Goal: Find specific page/section: Find specific page/section

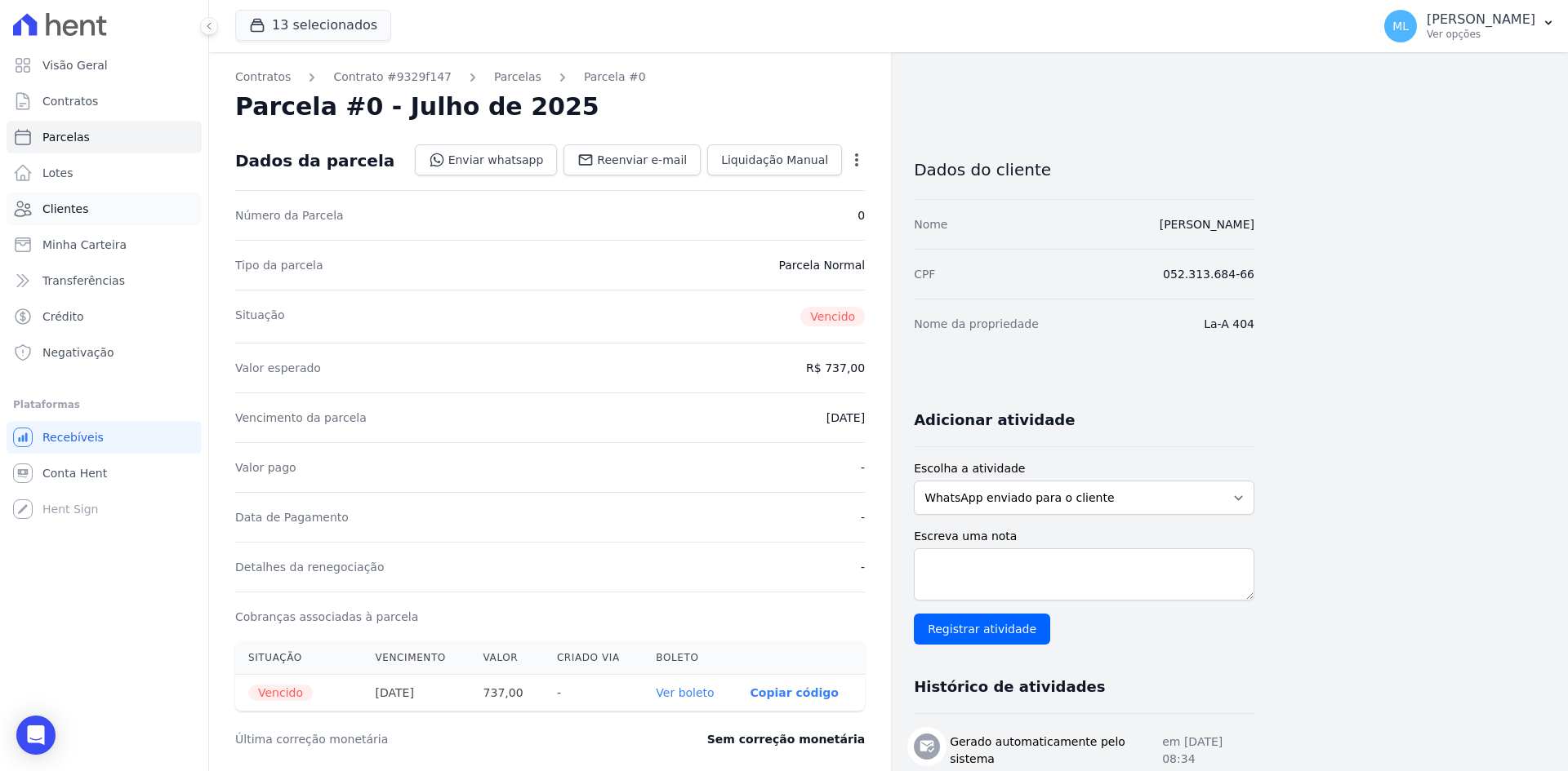
click at [94, 214] on link "Clientes" at bounding box center [104, 209] width 195 height 33
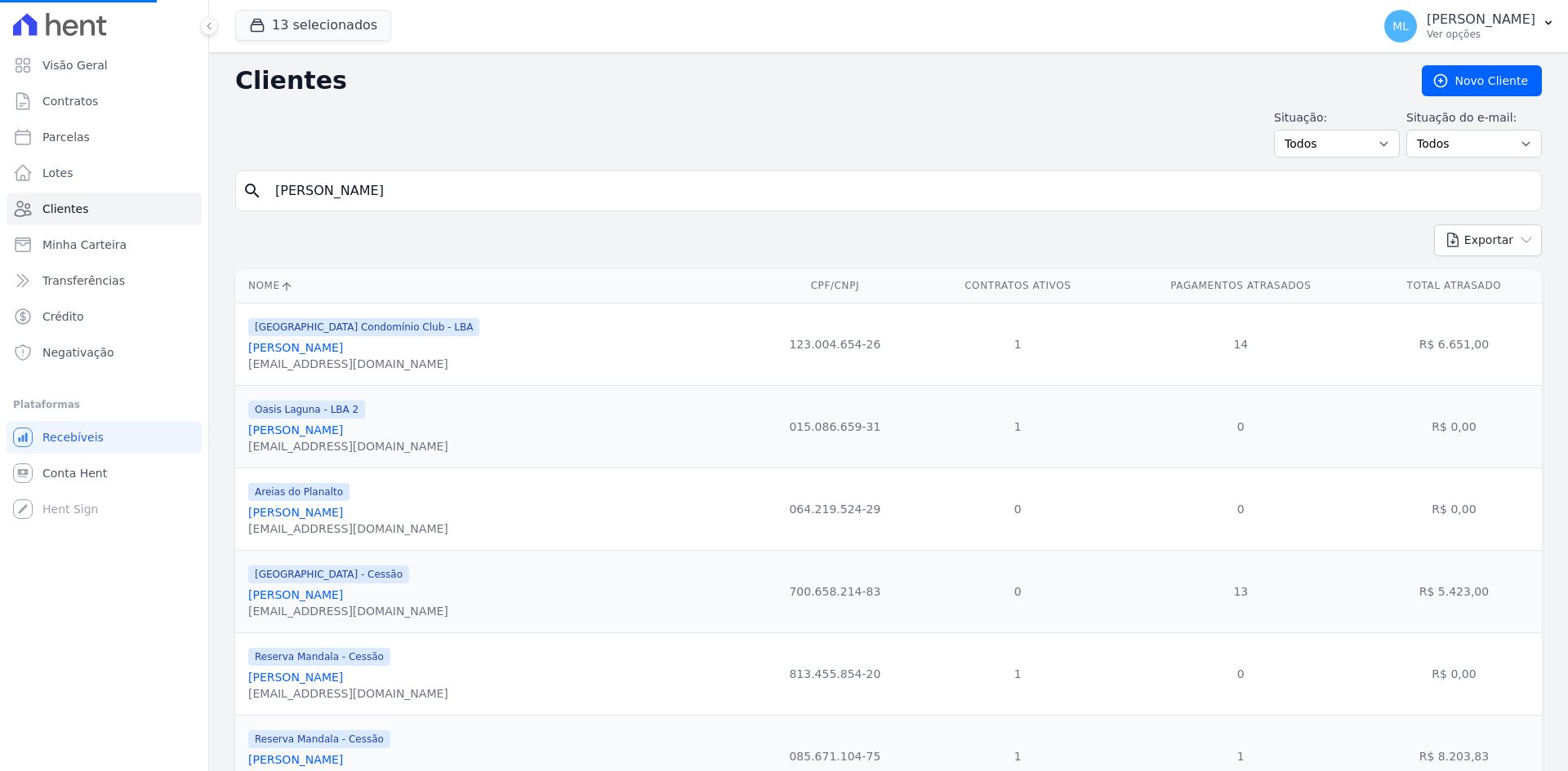
click at [413, 193] on input "[PERSON_NAME]" at bounding box center [900, 191] width 1269 height 33
click at [413, 193] on input "search" at bounding box center [900, 191] width 1269 height 33
type input "romualdo"
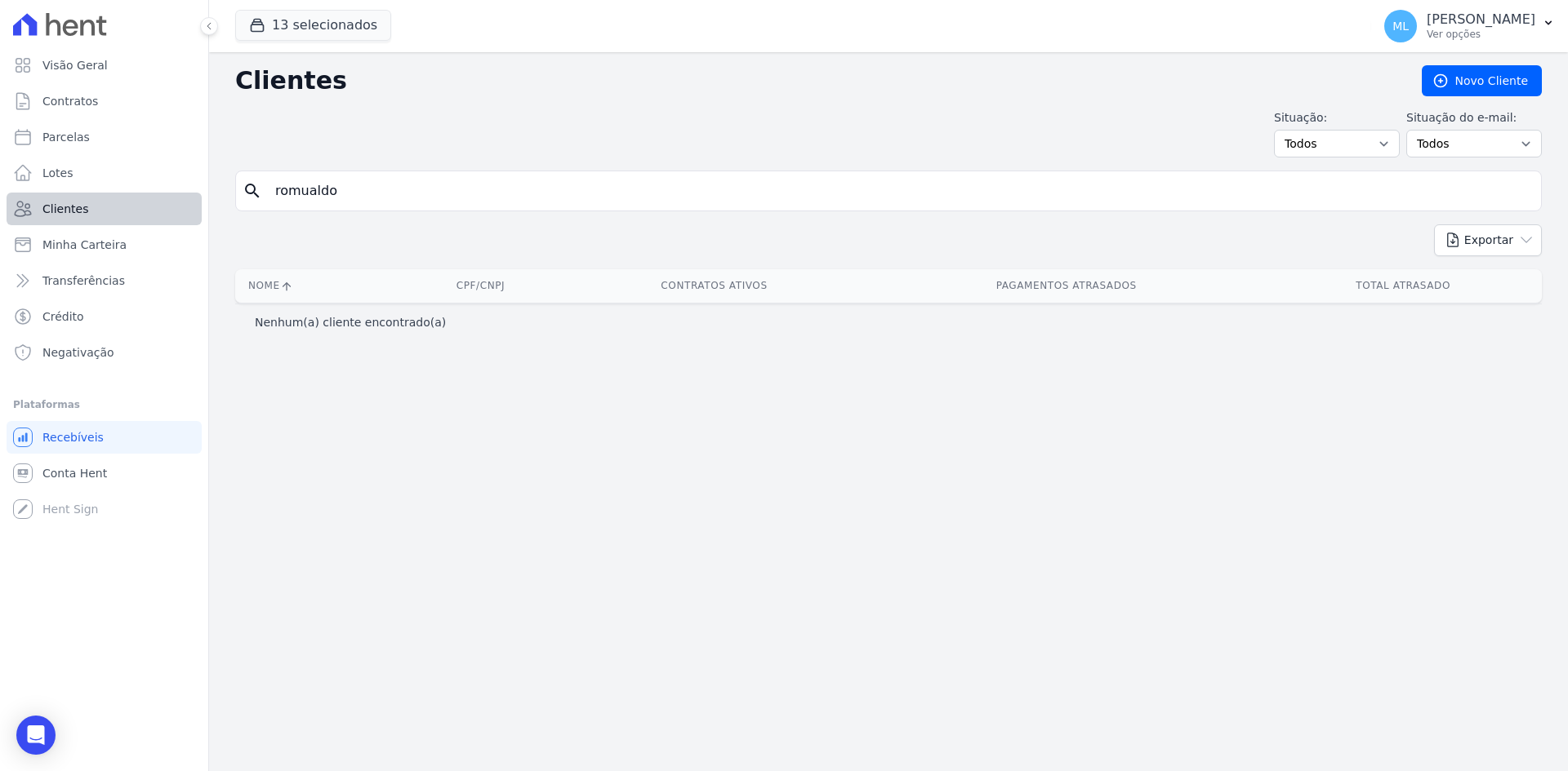
drag, startPoint x: 413, startPoint y: 193, endPoint x: 190, endPoint y: 194, distance: 223.0
click at [191, 194] on div "Visão Geral Contratos [GEOGRAPHIC_DATA] Lotes Clientes Minha Carteira Transferê…" at bounding box center [784, 386] width 1568 height 771
type input "romoaldo"
drag, startPoint x: 365, startPoint y: 191, endPoint x: 205, endPoint y: 191, distance: 160.0
click at [205, 191] on div "Visão Geral Contratos [GEOGRAPHIC_DATA] Lotes Clientes Minha Carteira Transferê…" at bounding box center [784, 386] width 1568 height 771
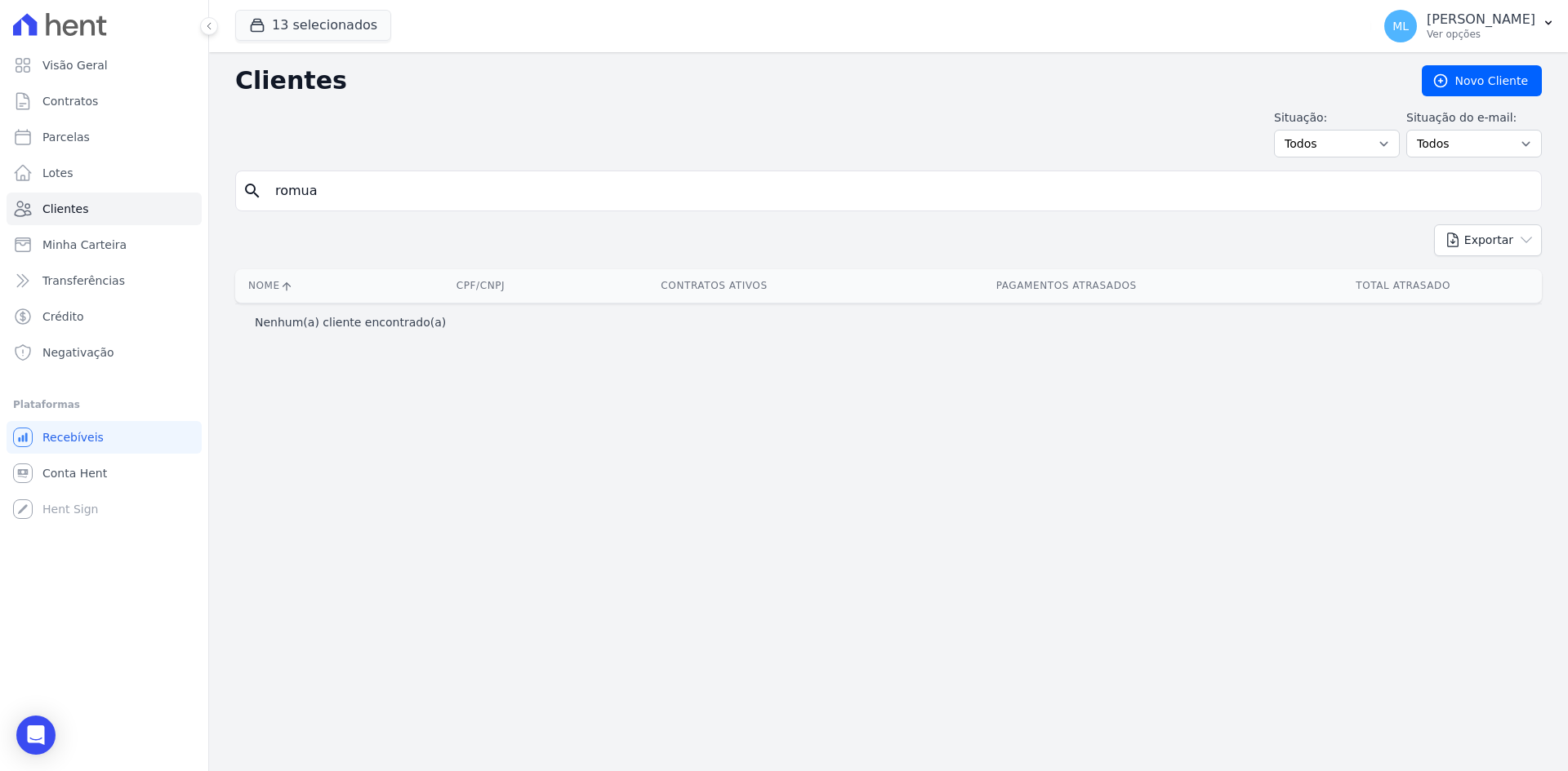
type input "romua"
